Goal: Participate in discussion: Engage in conversation with other users on a specific topic

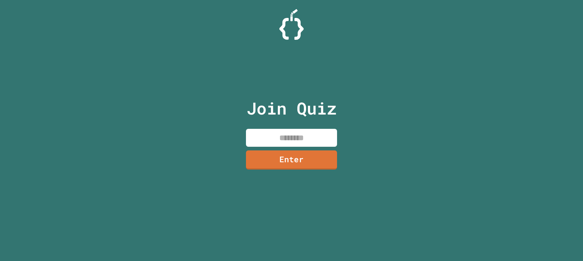
click at [264, 141] on input at bounding box center [291, 138] width 91 height 18
type input "********"
click at [292, 165] on link "Enter" at bounding box center [291, 159] width 83 height 20
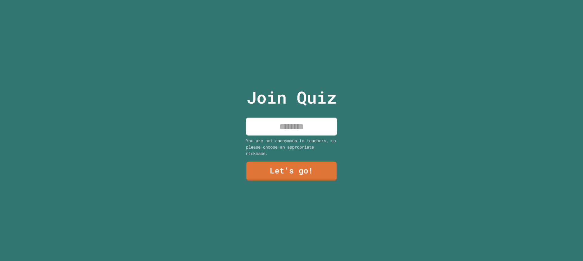
click at [266, 113] on div "Join Quiz You are not anonymous to teachers, so please choose an appropriate ni…" at bounding box center [291, 130] width 102 height 261
click at [278, 131] on input at bounding box center [291, 126] width 91 height 18
click at [285, 174] on link "Let's go!" at bounding box center [292, 170] width 90 height 20
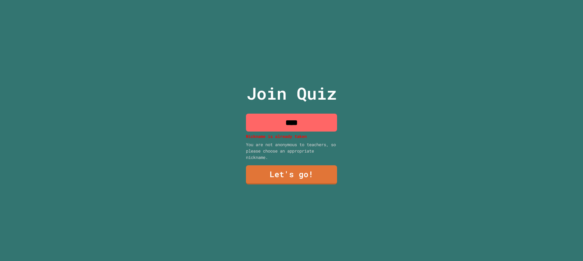
click at [247, 137] on p "Nickname is already taken" at bounding box center [291, 136] width 91 height 6
drag, startPoint x: 247, startPoint y: 137, endPoint x: 281, endPoint y: 82, distance: 64.8
click at [243, 134] on div "Join Quiz **** Nickname is already taken You are not anonymous to teachers, so …" at bounding box center [291, 130] width 102 height 261
click at [299, 114] on input "****" at bounding box center [291, 123] width 91 height 18
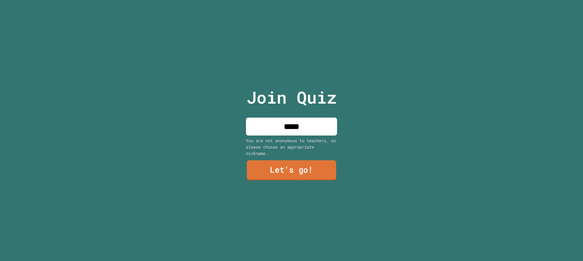
type input "*****"
click at [282, 162] on link "Let's go!" at bounding box center [292, 170] width 90 height 20
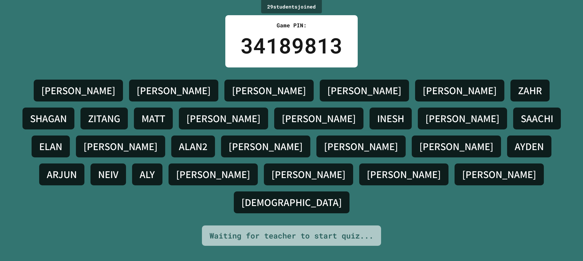
drag, startPoint x: 332, startPoint y: 96, endPoint x: 328, endPoint y: 103, distance: 8.2
drag, startPoint x: 328, startPoint y: 103, endPoint x: 178, endPoint y: 54, distance: 157.3
click at [178, 54] on div "29 student s joined Game PIN: 34189813 BRANDON HANK ANDREW SOHAM ALAN ZAHR SHAG…" at bounding box center [291, 130] width 583 height 261
click at [423, 97] on h4 "[PERSON_NAME]" at bounding box center [460, 90] width 74 height 13
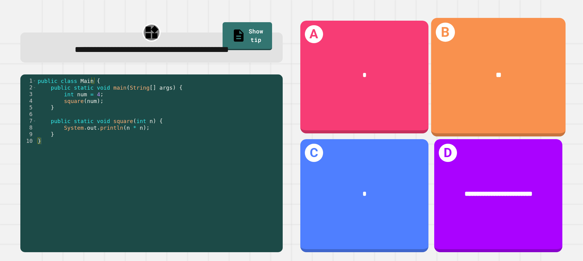
click at [539, 91] on div "**" at bounding box center [498, 75] width 134 height 39
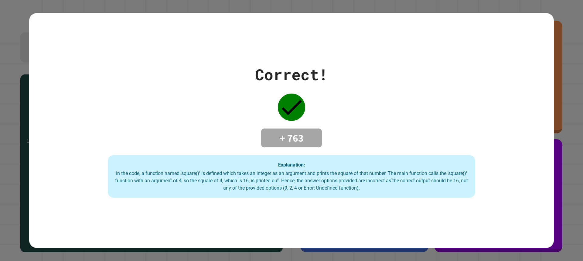
click at [359, 120] on div "Correct! + 763 Explanation: In the code, a function named 'square()' is defined…" at bounding box center [291, 130] width 525 height 135
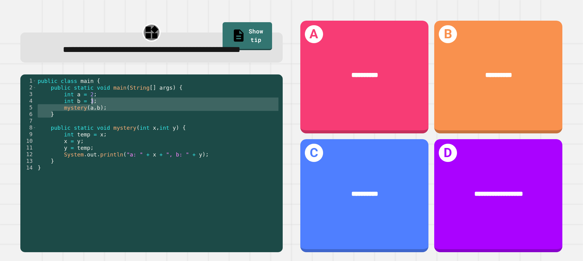
drag, startPoint x: 71, startPoint y: 128, endPoint x: 164, endPoint y: 119, distance: 93.9
click at [164, 119] on div "public class main { public static void main ( String [ ] args ) { int a = 2 ; i…" at bounding box center [157, 154] width 243 height 154
click at [80, 136] on div "public class main { public static void main ( String [ ] args ) { int a = 2 ; i…" at bounding box center [157, 154] width 243 height 154
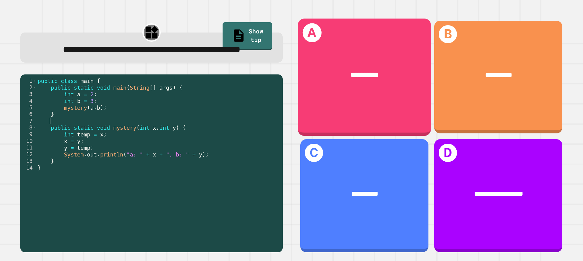
click at [336, 87] on div "**********" at bounding box center [364, 75] width 133 height 39
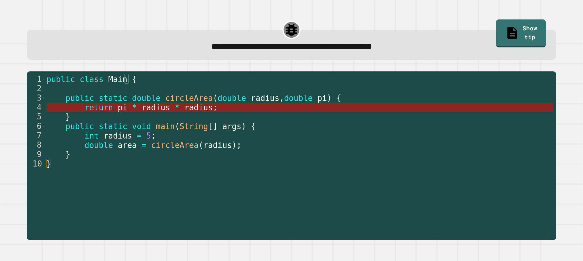
click at [151, 110] on span "radius" at bounding box center [155, 107] width 29 height 9
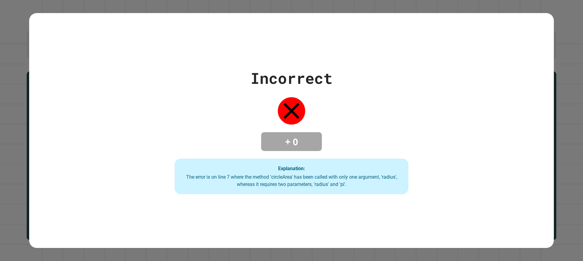
click at [206, 115] on div "Incorrect + 0 Explanation: The error is on line 7 where the method 'circleArea'…" at bounding box center [291, 131] width 334 height 128
click at [148, 128] on div "Incorrect + 0 Explanation: The error is on line 7 where the method 'circleArea'…" at bounding box center [291, 131] width 334 height 128
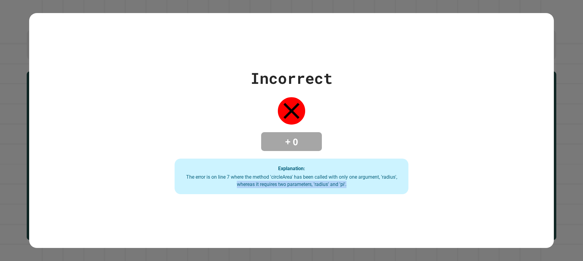
drag, startPoint x: 96, startPoint y: 188, endPoint x: 576, endPoint y: 184, distance: 479.4
click at [576, 184] on div "Incorrect + 0 Explanation: The error is on line 7 where the method 'circleArea'…" at bounding box center [291, 130] width 583 height 261
click at [325, 220] on div "Incorrect + 0 Explanation: The error is on line 7 where the method 'circleArea'…" at bounding box center [291, 130] width 525 height 235
click at [362, 173] on div "The error is on line 7 where the method 'circleArea' has been called with only …" at bounding box center [292, 180] width 222 height 15
click at [288, 84] on div "Incorrect" at bounding box center [291, 78] width 82 height 23
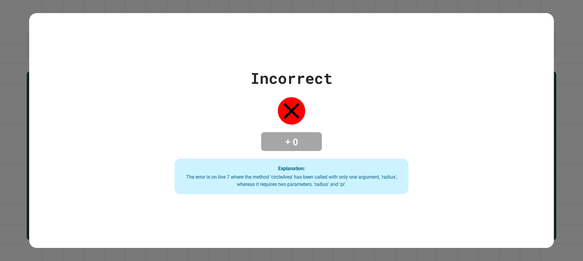
click at [296, 70] on div "Incorrect" at bounding box center [291, 78] width 82 height 23
click at [250, 70] on div "Incorrect" at bounding box center [291, 78] width 82 height 23
click at [251, 70] on div "Incorrect" at bounding box center [291, 78] width 82 height 23
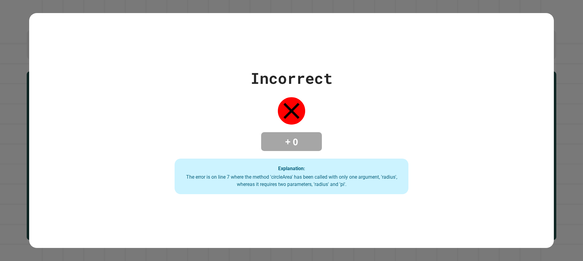
click at [356, 98] on div "Incorrect + 0 Explanation: The error is on line 7 where the method 'circleArea'…" at bounding box center [291, 131] width 334 height 128
click at [356, 99] on div "Incorrect + 0 Explanation: The error is on line 7 where the method 'circleArea'…" at bounding box center [291, 131] width 334 height 128
click at [160, 44] on div "Incorrect + 0 Explanation: The error is on line 7 where the method 'circleArea'…" at bounding box center [291, 130] width 525 height 235
drag, startPoint x: 111, startPoint y: 35, endPoint x: 378, endPoint y: 55, distance: 267.0
click at [323, 52] on div "Incorrect + 0 Explanation: The error is on line 7 where the method 'circleArea'…" at bounding box center [291, 130] width 525 height 235
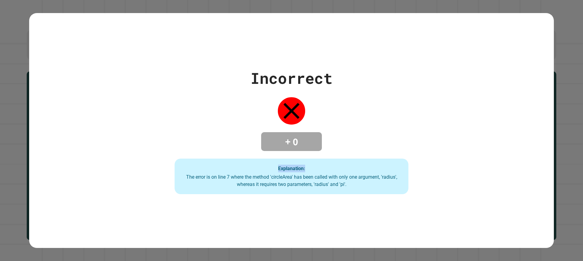
drag, startPoint x: 316, startPoint y: 128, endPoint x: 111, endPoint y: 143, distance: 205.5
click at [111, 143] on div "Incorrect + 0 Explanation: The error is on line 7 where the method 'circleArea'…" at bounding box center [291, 131] width 525 height 128
drag, startPoint x: 91, startPoint y: 134, endPoint x: 33, endPoint y: 140, distance: 57.8
click at [48, 139] on div "Incorrect + 0 Explanation: The error is on line 7 where the method 'circleArea'…" at bounding box center [291, 131] width 525 height 128
click at [369, 100] on div "Incorrect + 0 Explanation: The error is on line 7 where the method 'circleArea'…" at bounding box center [291, 131] width 334 height 128
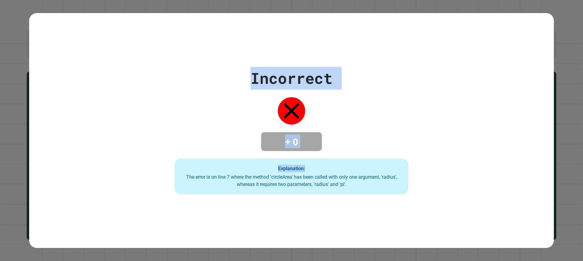
drag, startPoint x: 195, startPoint y: 91, endPoint x: 583, endPoint y: 157, distance: 393.3
click at [583, 157] on div "**********" at bounding box center [291, 130] width 583 height 261
drag, startPoint x: 583, startPoint y: 138, endPoint x: 583, endPoint y: 174, distance: 36.1
click at [583, 162] on div "**********" at bounding box center [291, 130] width 583 height 261
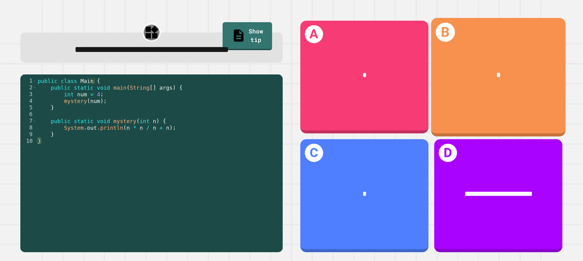
click at [515, 63] on div "*" at bounding box center [498, 75] width 134 height 39
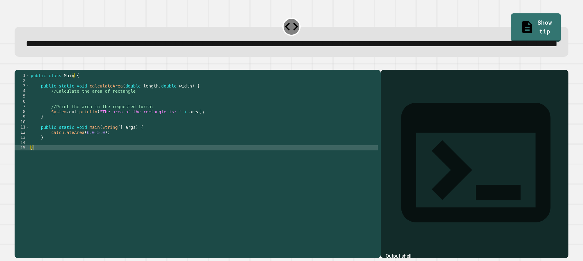
click at [32, 70] on div at bounding box center [292, 66] width 554 height 7
drag, startPoint x: 18, startPoint y: 82, endPoint x: 25, endPoint y: 82, distance: 6.7
click at [22, 70] on div at bounding box center [292, 66] width 554 height 7
click at [18, 65] on icon "button" at bounding box center [18, 65] width 0 height 0
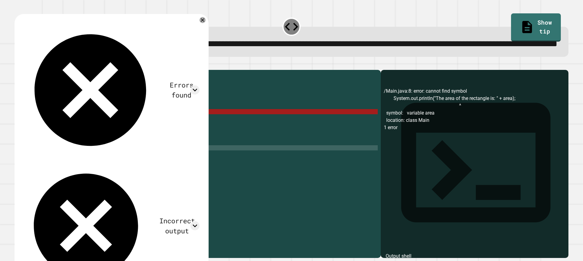
click at [111, 156] on div "public class Main { public static void calculateArea ( double length , double w…" at bounding box center [203, 150] width 348 height 155
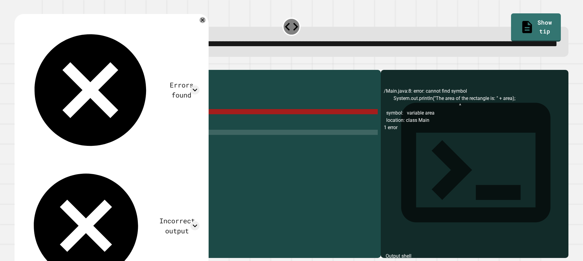
type textarea "**********"
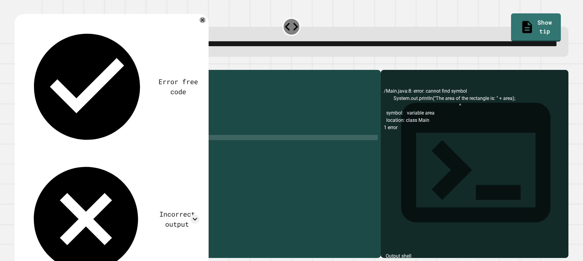
scroll to position [0, 4]
type textarea "**********"
click at [140, 145] on div "public class Main { public static void calculateArea ( double length , double w…" at bounding box center [203, 150] width 348 height 155
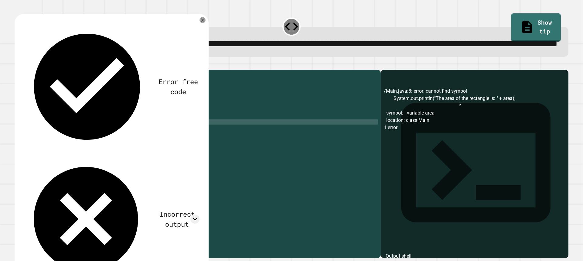
scroll to position [0, 0]
click at [511, 18] on link "Show tip" at bounding box center [536, 26] width 50 height 29
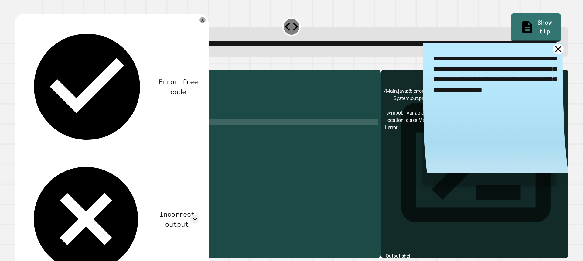
click at [553, 54] on icon at bounding box center [558, 49] width 11 height 11
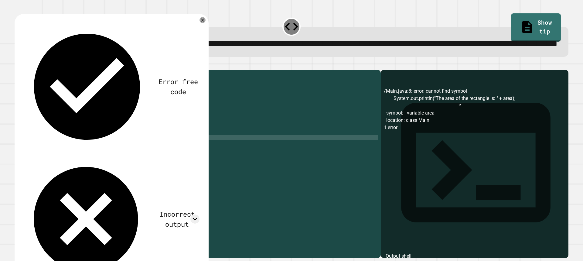
click at [98, 163] on div "public class Main { public static void calculateArea ( double length , double w…" at bounding box center [203, 150] width 348 height 155
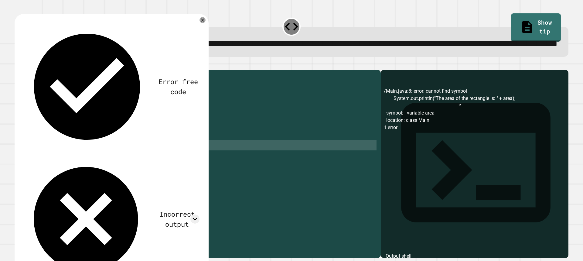
drag, startPoint x: 98, startPoint y: 163, endPoint x: 33, endPoint y: 163, distance: 65.0
click at [33, 165] on div "public class Main { public static void calculateArea ( double length , double w…" at bounding box center [203, 150] width 348 height 155
drag, startPoint x: 46, startPoint y: 158, endPoint x: 51, endPoint y: 164, distance: 7.8
click at [48, 160] on div "public class Main { public static void calculateArea ( double length , double w…" at bounding box center [203, 150] width 348 height 155
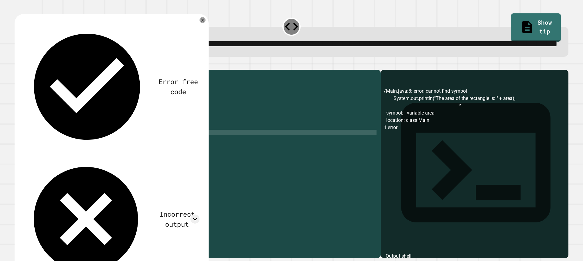
type textarea "**********"
click at [70, 125] on div "public class Main { public static void calculateArea ( double length , double w…" at bounding box center [203, 150] width 348 height 155
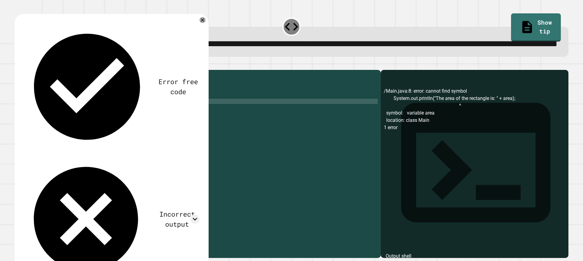
scroll to position [0, 3]
type textarea "**********"
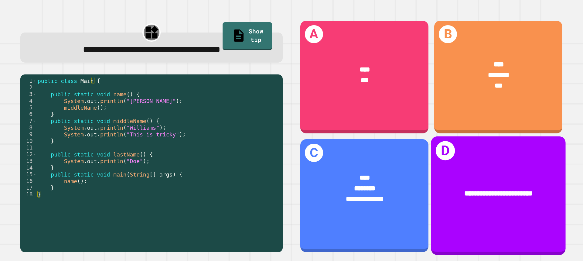
click at [523, 142] on div "**********" at bounding box center [498, 195] width 134 height 118
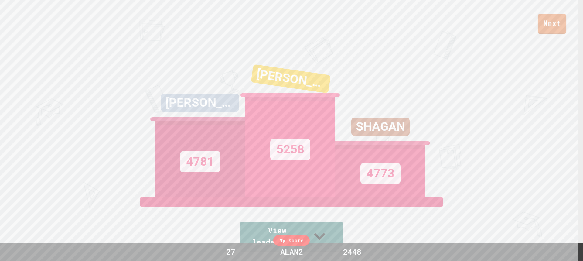
click at [540, 21] on link "Next" at bounding box center [552, 24] width 29 height 20
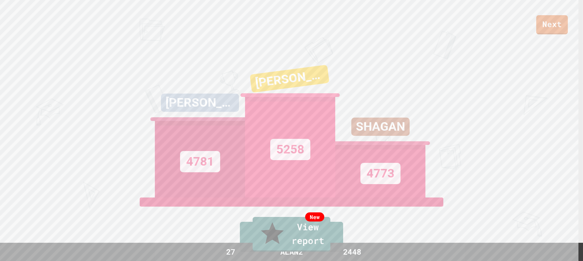
drag, startPoint x: 219, startPoint y: 137, endPoint x: 518, endPoint y: 125, distance: 299.6
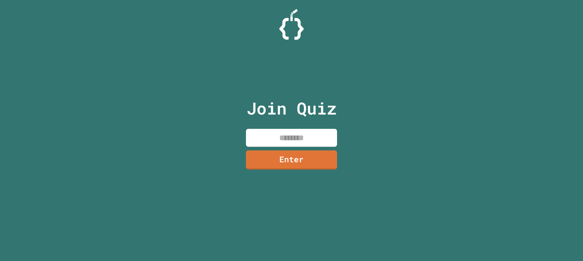
click at [284, 140] on input at bounding box center [291, 138] width 91 height 18
type input "********"
click at [321, 159] on link "Enter" at bounding box center [291, 159] width 89 height 20
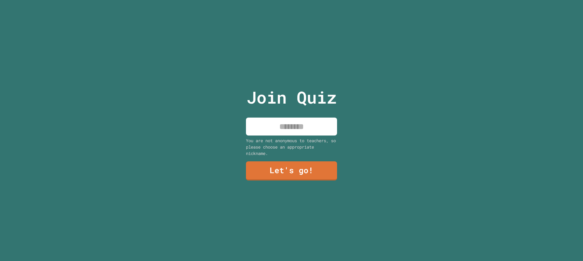
click at [272, 121] on input at bounding box center [291, 126] width 91 height 18
click at [271, 174] on link "Let's go!" at bounding box center [292, 170] width 92 height 20
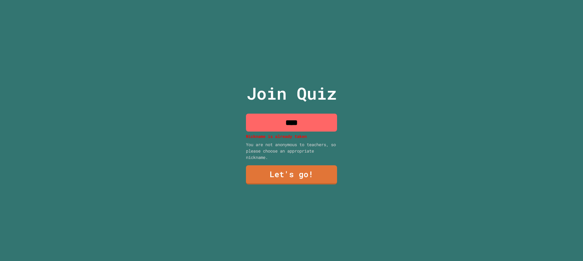
click at [317, 120] on input "****" at bounding box center [291, 123] width 91 height 18
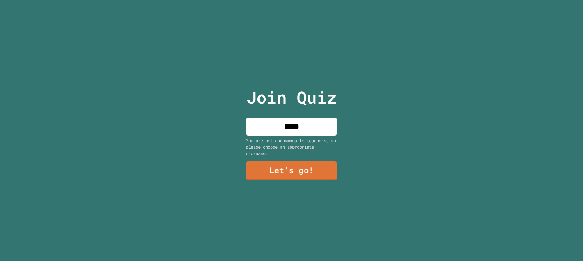
type input "*****"
click at [284, 170] on link "Let's go!" at bounding box center [291, 170] width 91 height 20
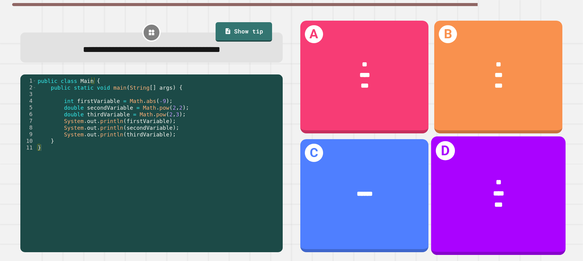
click at [492, 224] on div "D * *** ***" at bounding box center [498, 195] width 134 height 118
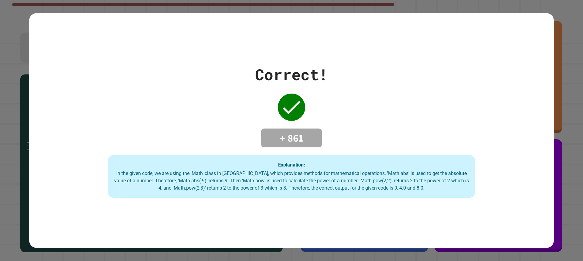
click at [380, 172] on div "In the given code, we are using the 'Math' class in [GEOGRAPHIC_DATA], which pr…" at bounding box center [291, 181] width 355 height 22
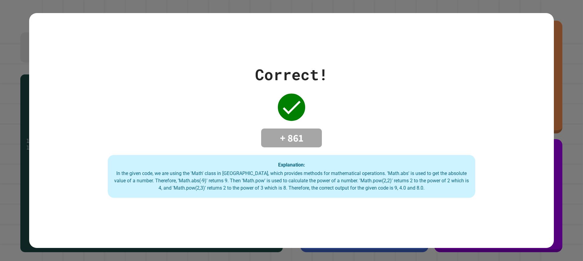
click at [344, 120] on div "Correct! + 861 Explanation: In the given code, we are using the 'Math' class in…" at bounding box center [291, 130] width 525 height 135
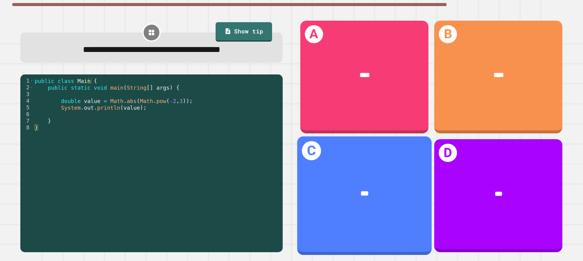
click at [324, 188] on div "***" at bounding box center [365, 193] width 106 height 11
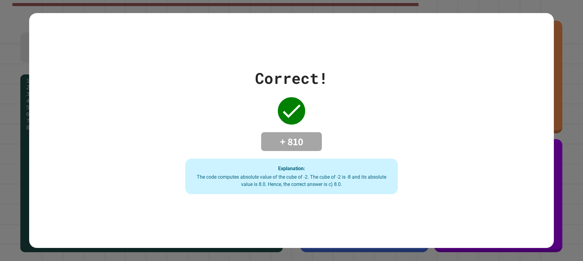
click at [342, 188] on div "Explanation: The code computes absolute value of the cube of -2. The cube of -2…" at bounding box center [291, 176] width 213 height 36
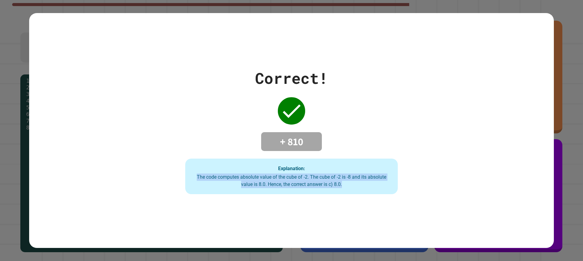
click at [342, 188] on div "Explanation: The code computes absolute value of the cube of -2. The cube of -2…" at bounding box center [291, 176] width 213 height 36
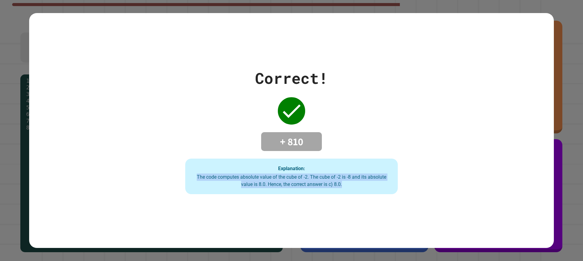
click at [342, 188] on div "Explanation: The code computes absolute value of the cube of -2. The cube of -2…" at bounding box center [291, 176] width 213 height 36
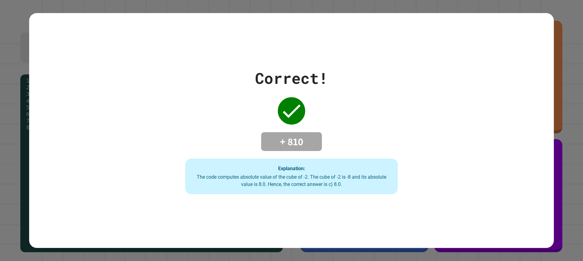
click at [259, 70] on div "Correct!" at bounding box center [291, 78] width 73 height 23
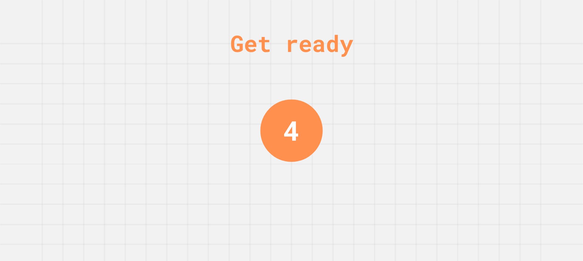
click at [256, 92] on div "Get ready 4" at bounding box center [291, 130] width 583 height 261
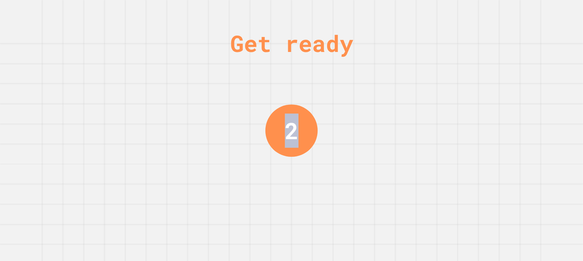
drag, startPoint x: 221, startPoint y: 73, endPoint x: 319, endPoint y: 81, distance: 98.4
click at [319, 81] on div "Get ready 2" at bounding box center [291, 130] width 583 height 261
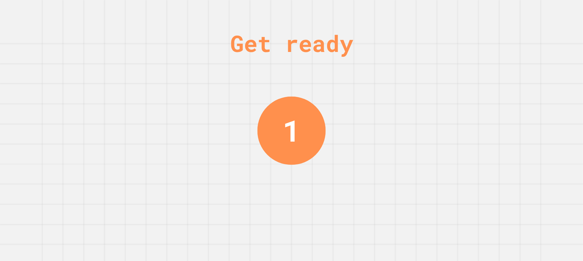
click at [215, 118] on div "Get ready 1" at bounding box center [291, 130] width 583 height 261
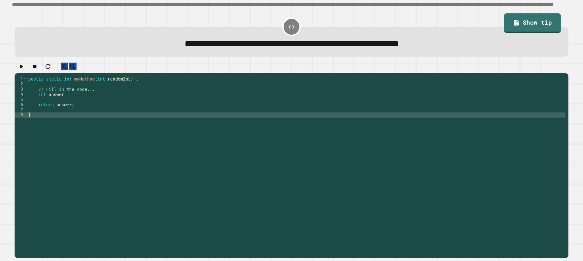
click at [72, 101] on div "public static int myMethod ( int randomInt ) { // Fill in the code... int answe…" at bounding box center [296, 161] width 538 height 170
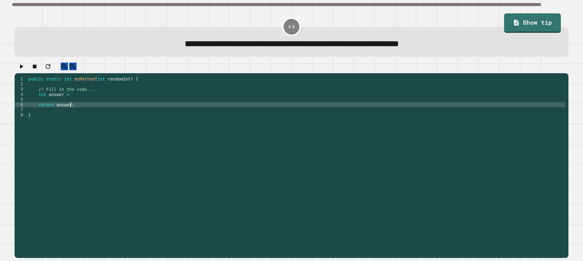
drag, startPoint x: 98, startPoint y: 108, endPoint x: 103, endPoint y: 108, distance: 5.2
drag, startPoint x: 103, startPoint y: 108, endPoint x: 73, endPoint y: 98, distance: 31.8
click at [73, 98] on div "public static int myMethod ( int randomInt ) { // Fill in the code... int answe…" at bounding box center [296, 161] width 538 height 170
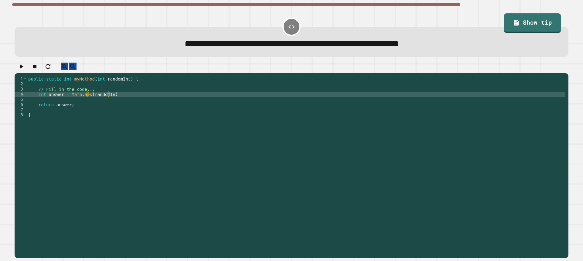
scroll to position [0, 5]
click at [117, 102] on div "public static int myMethod ( int randomInt ) { // Fill in the code... int answe…" at bounding box center [296, 161] width 538 height 170
type textarea "**********"
click at [21, 66] on button "button" at bounding box center [21, 67] width 7 height 8
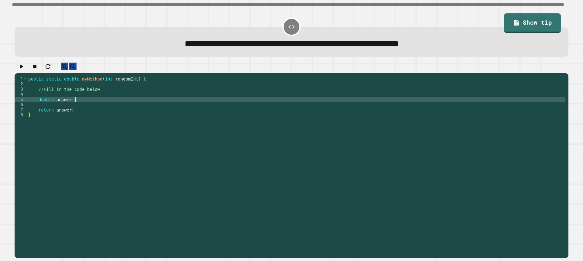
click at [144, 104] on div "public static double myMethod ( int randomInt ) { //Fill in the code below doub…" at bounding box center [296, 161] width 538 height 170
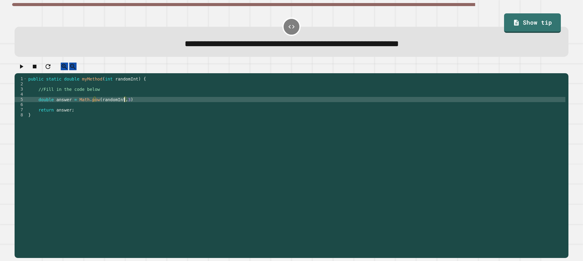
click at [130, 107] on div "public static double myMethod ( int randomInt ) { //Fill in the code below doub…" at bounding box center [296, 161] width 538 height 170
type textarea "**********"
click at [25, 67] on icon "button" at bounding box center [21, 66] width 7 height 7
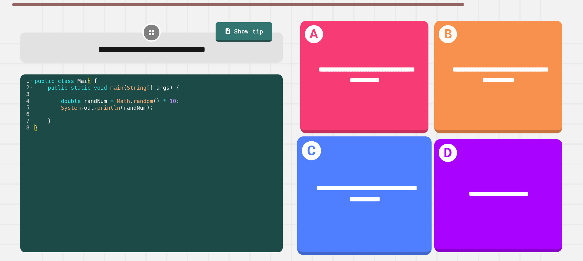
click at [384, 168] on div "**********" at bounding box center [364, 193] width 134 height 51
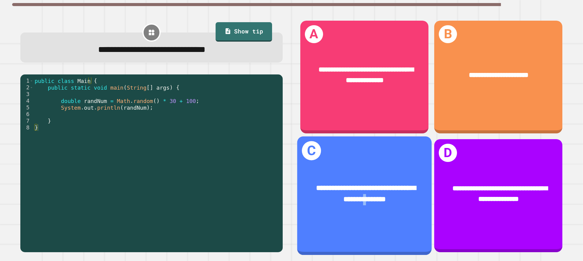
click at [377, 214] on div "**********" at bounding box center [364, 195] width 134 height 118
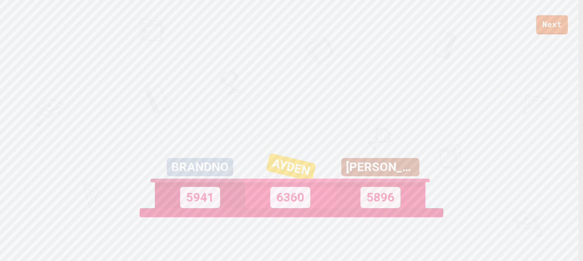
click at [256, 161] on div "AYDEN" at bounding box center [289, 170] width 93 height 44
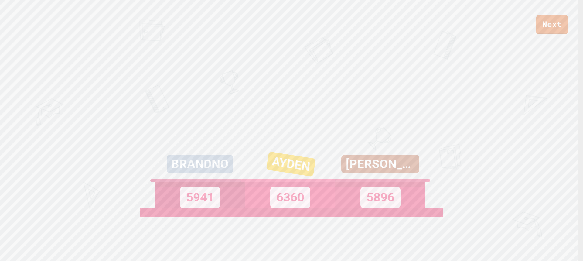
click at [256, 161] on div "AYDEN 6360" at bounding box center [290, 180] width 90 height 55
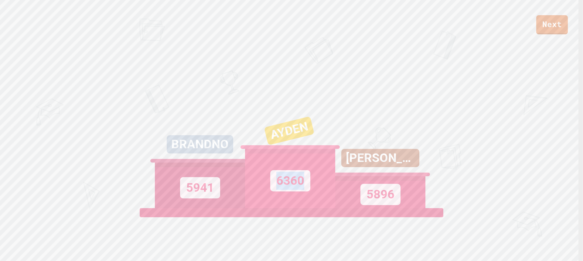
click at [256, 161] on div "6360" at bounding box center [290, 178] width 90 height 59
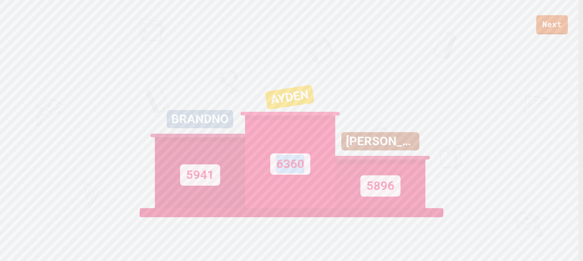
click at [256, 161] on div "6360" at bounding box center [290, 161] width 90 height 93
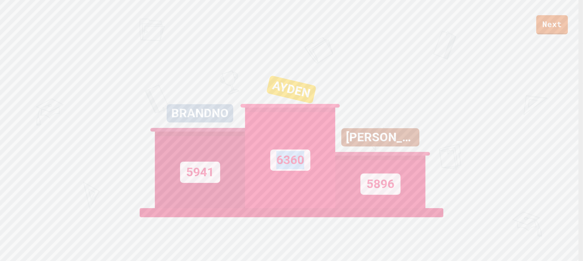
click at [256, 161] on div "6360" at bounding box center [290, 157] width 90 height 100
click at [265, 165] on div "6360" at bounding box center [290, 157] width 90 height 100
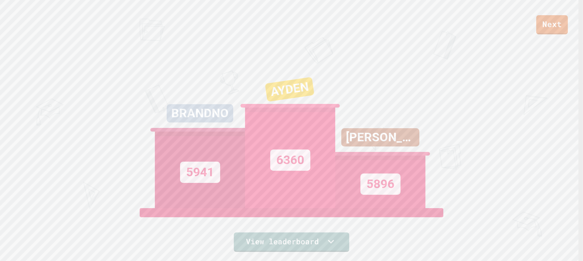
click at [267, 166] on div "6360" at bounding box center [290, 157] width 90 height 100
click at [270, 166] on div "6360" at bounding box center [290, 159] width 40 height 21
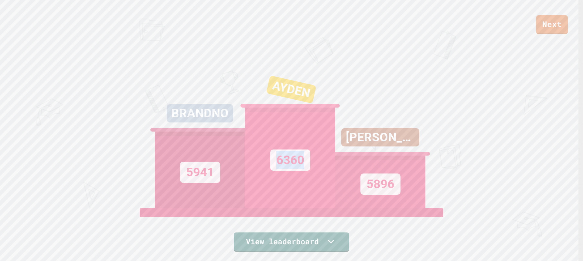
click at [270, 166] on div "6360" at bounding box center [290, 159] width 40 height 21
drag, startPoint x: 269, startPoint y: 166, endPoint x: 272, endPoint y: 178, distance: 13.0
click at [270, 168] on div "6360" at bounding box center [290, 159] width 40 height 21
click at [279, 239] on link "View leaderboard" at bounding box center [291, 241] width 104 height 20
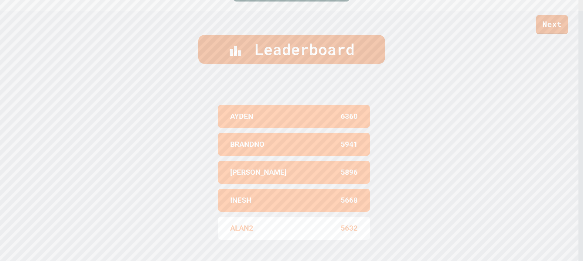
scroll to position [259, 0]
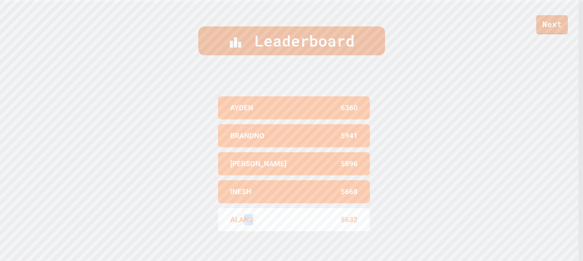
drag, startPoint x: 242, startPoint y: 212, endPoint x: 273, endPoint y: 231, distance: 36.6
click at [273, 231] on div "AYDEN 6360 BRANDNO 5941 [PERSON_NAME] 5896 INESH 5668 ALAN2 5632" at bounding box center [292, 164] width 152 height 140
click at [271, 230] on div "AYDEN 6360 BRANDNO 5941 [PERSON_NAME] 5896 INESH 5668 ALAN2 5632" at bounding box center [292, 164] width 152 height 140
drag, startPoint x: 326, startPoint y: 216, endPoint x: 371, endPoint y: 216, distance: 44.9
click at [371, 216] on div "Leaderboard AYDEN 6360 BRANDNO 5941 [PERSON_NAME] 5896 INESH 5668 ALAN2 5632" at bounding box center [291, 132] width 583 height 261
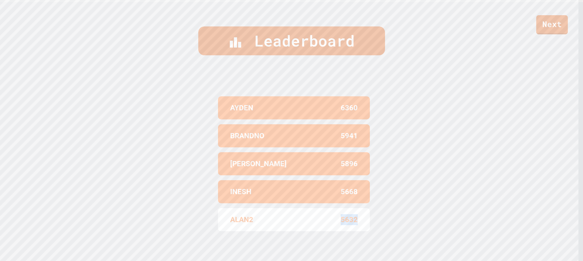
click at [357, 215] on div "ALAN2 5632" at bounding box center [294, 219] width 152 height 23
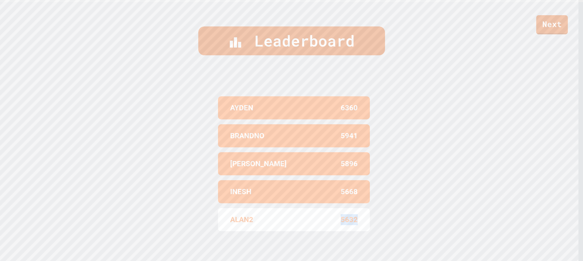
click at [355, 215] on div "ALAN2 5632" at bounding box center [294, 219] width 152 height 23
